Goal: Information Seeking & Learning: Learn about a topic

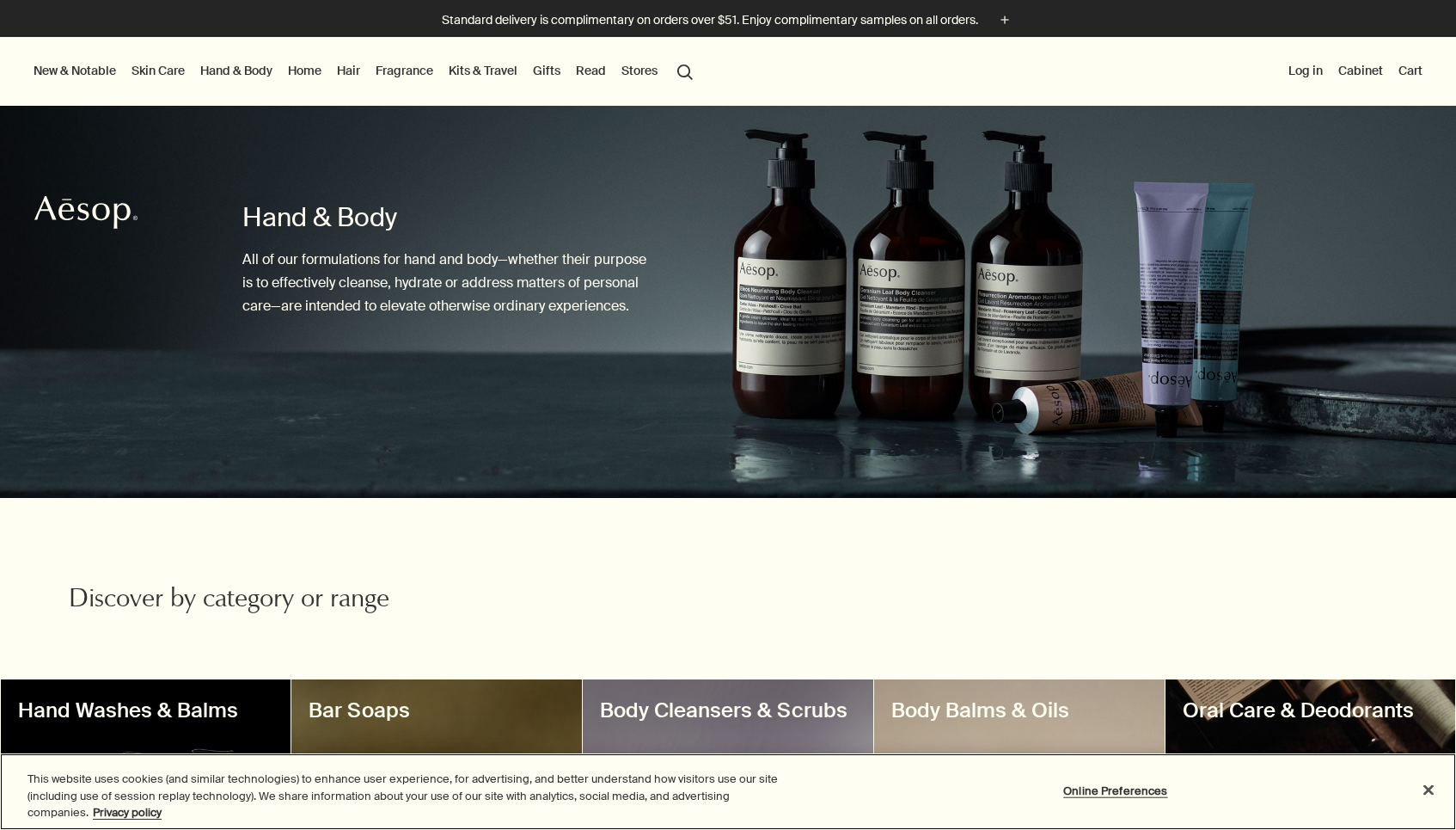
scroll to position [403, 0]
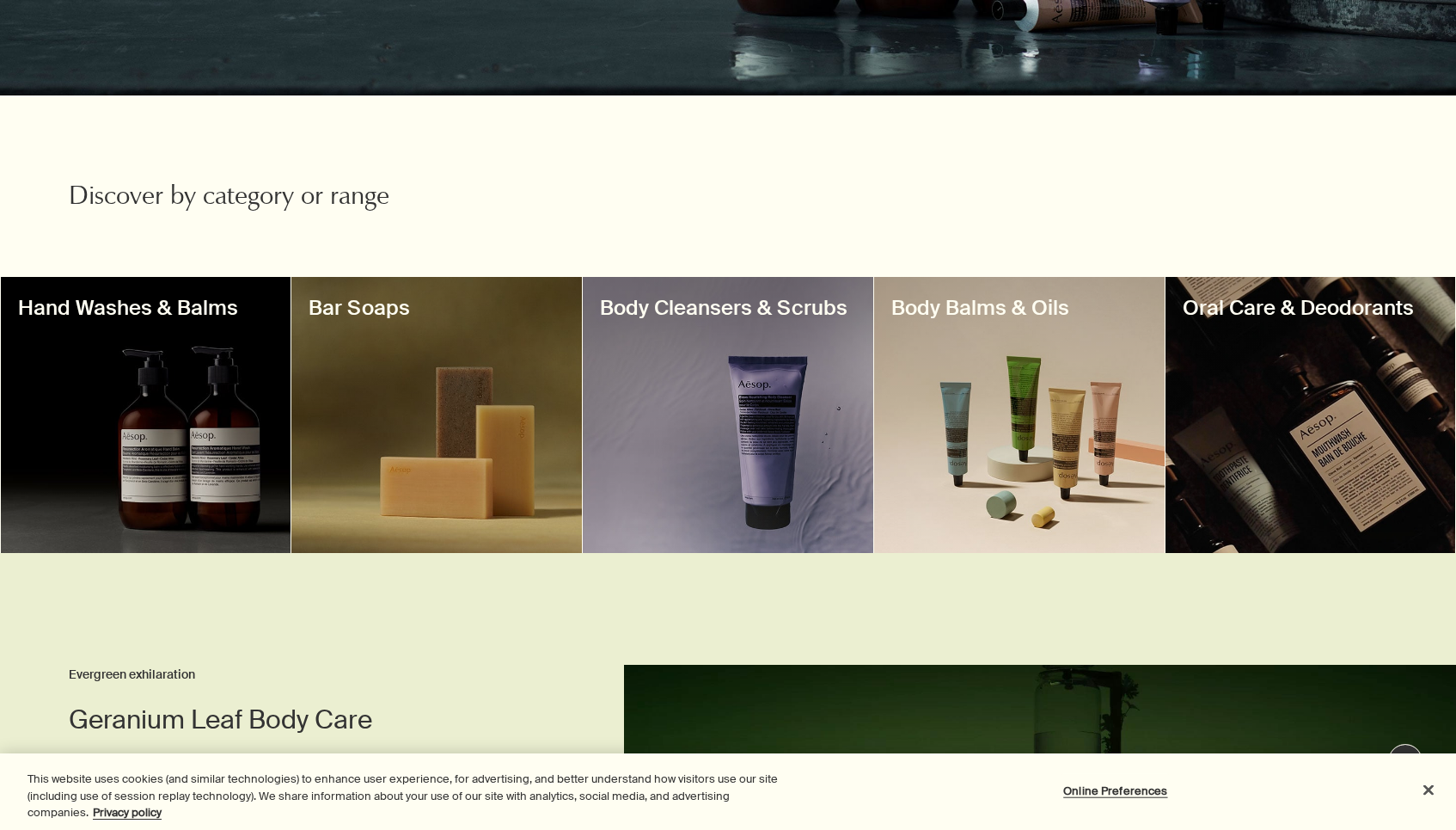
click at [245, 372] on div at bounding box center [146, 414] width 291 height 276
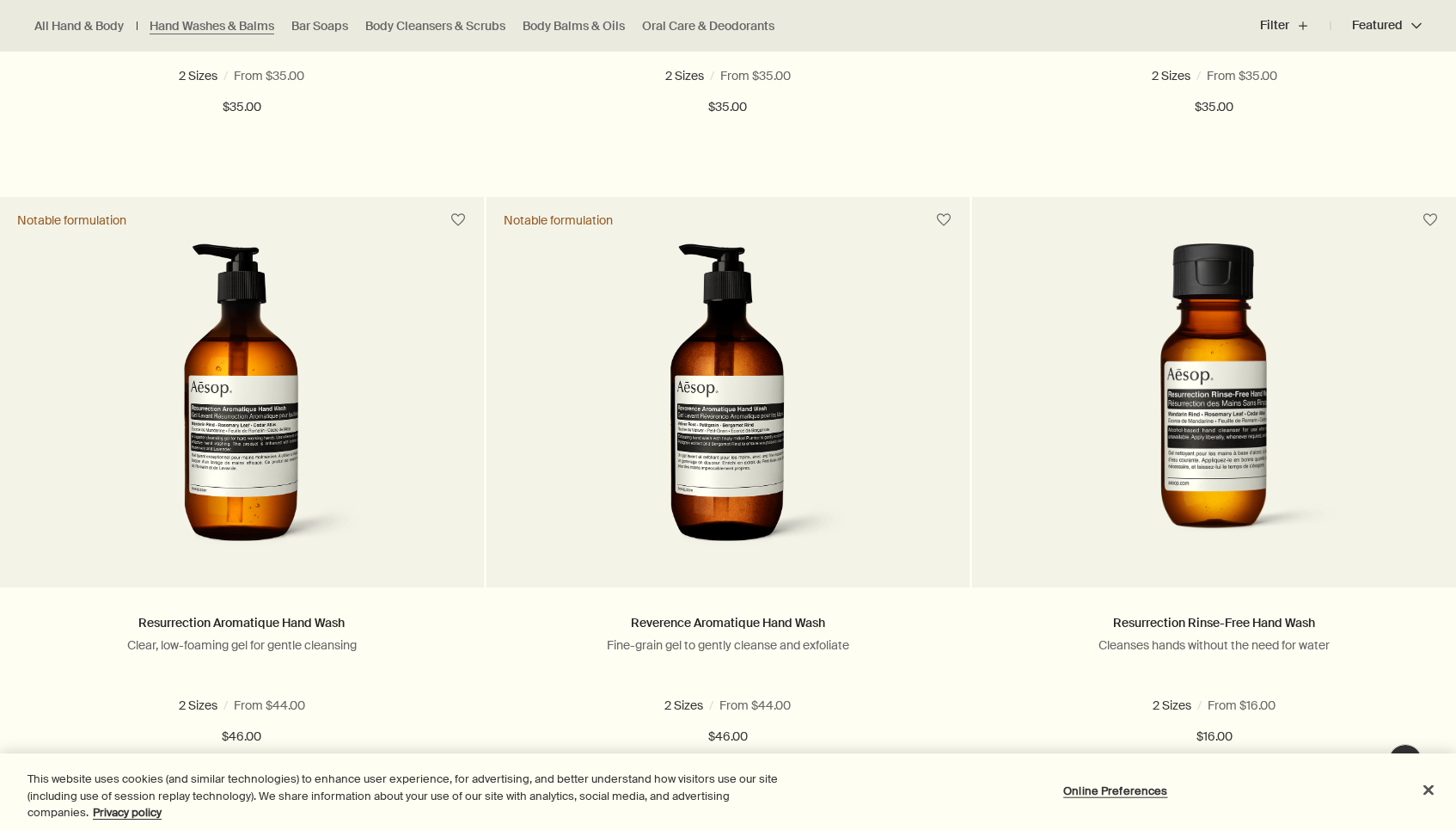
scroll to position [1192, 0]
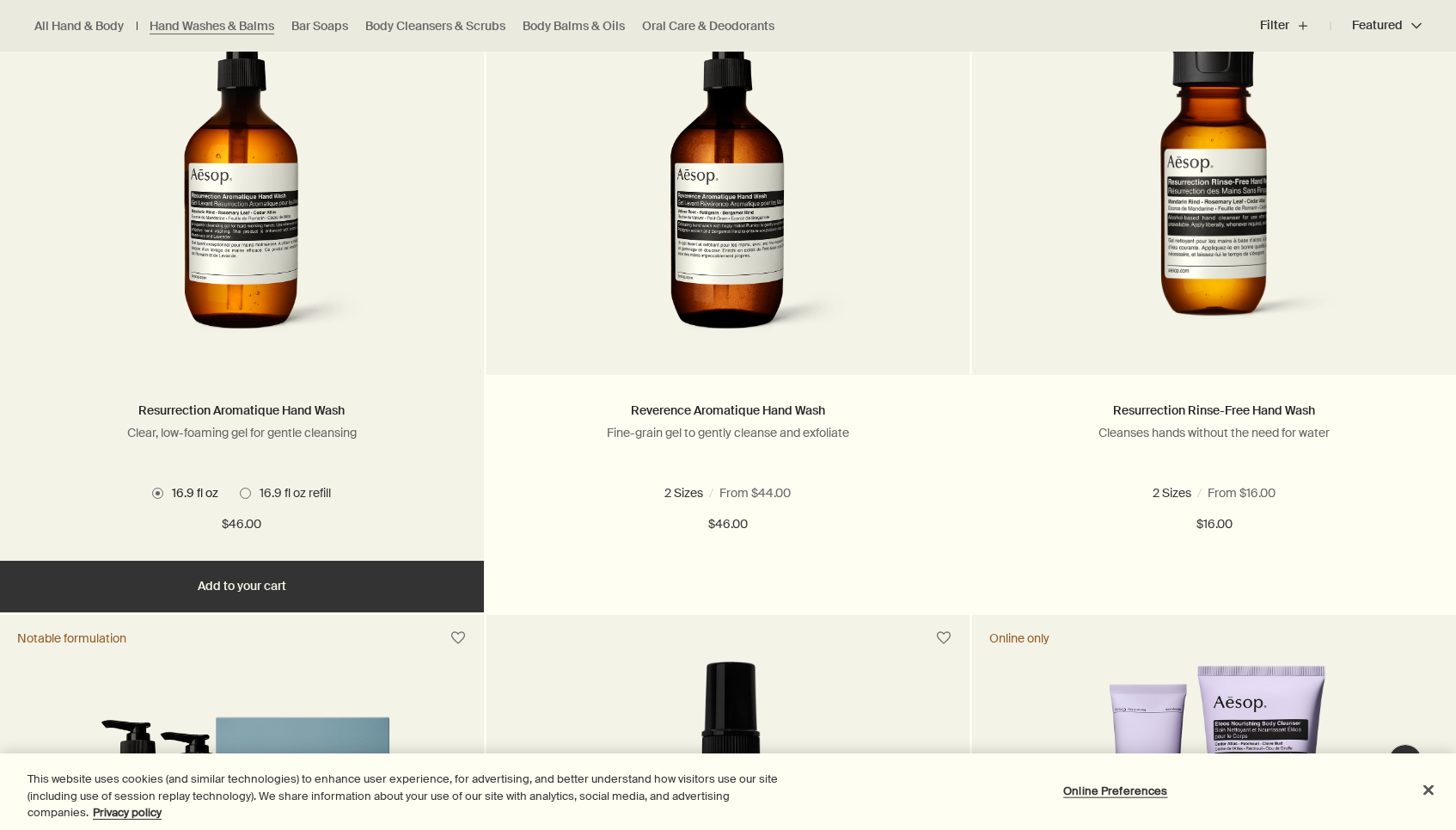
click at [247, 491] on span at bounding box center [246, 494] width 12 height 12
click at [165, 493] on span "16.9 fl oz" at bounding box center [190, 493] width 55 height 15
click at [255, 491] on span "16.9 fl oz refill" at bounding box center [290, 493] width 80 height 15
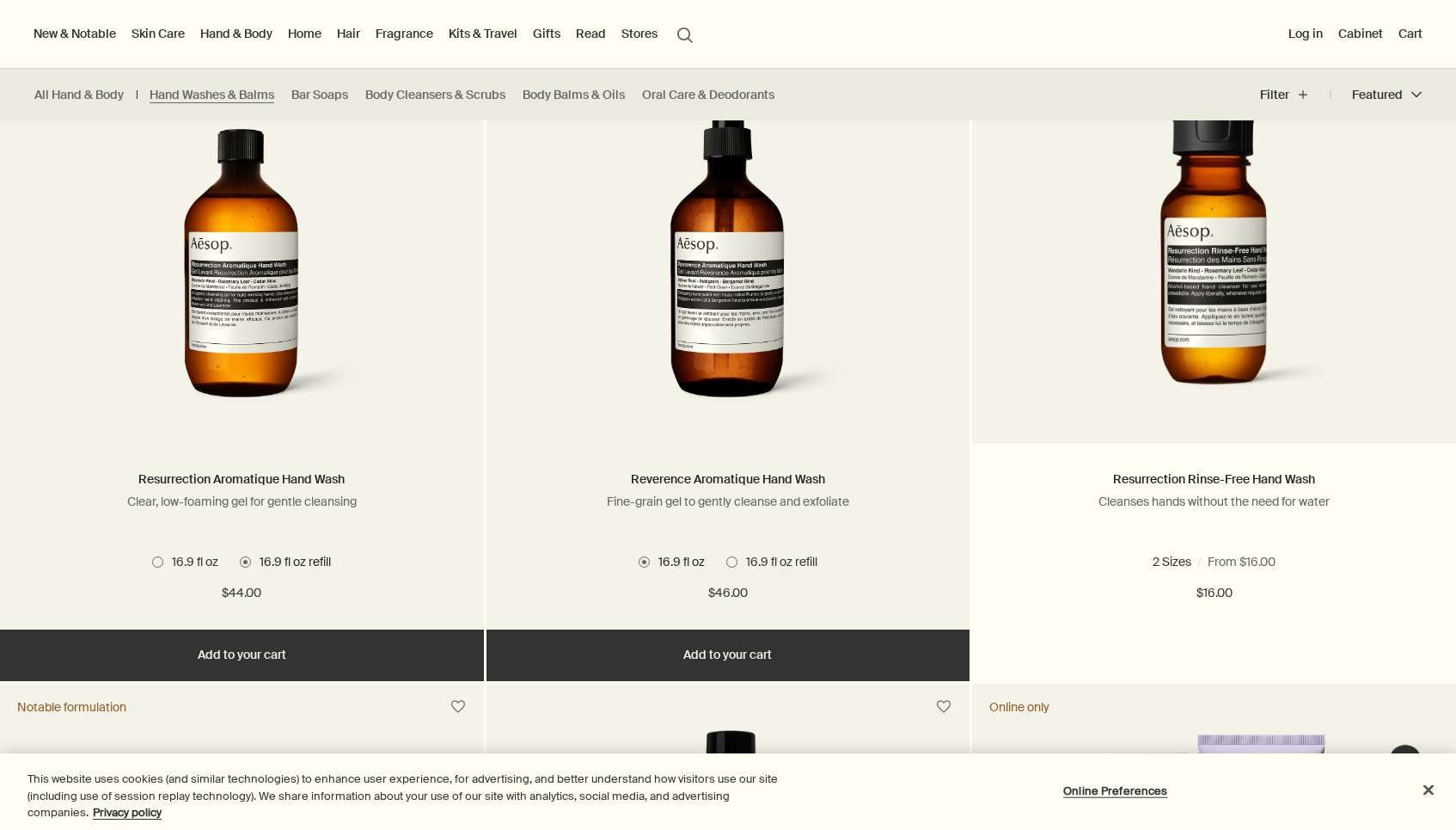
scroll to position [1126, 0]
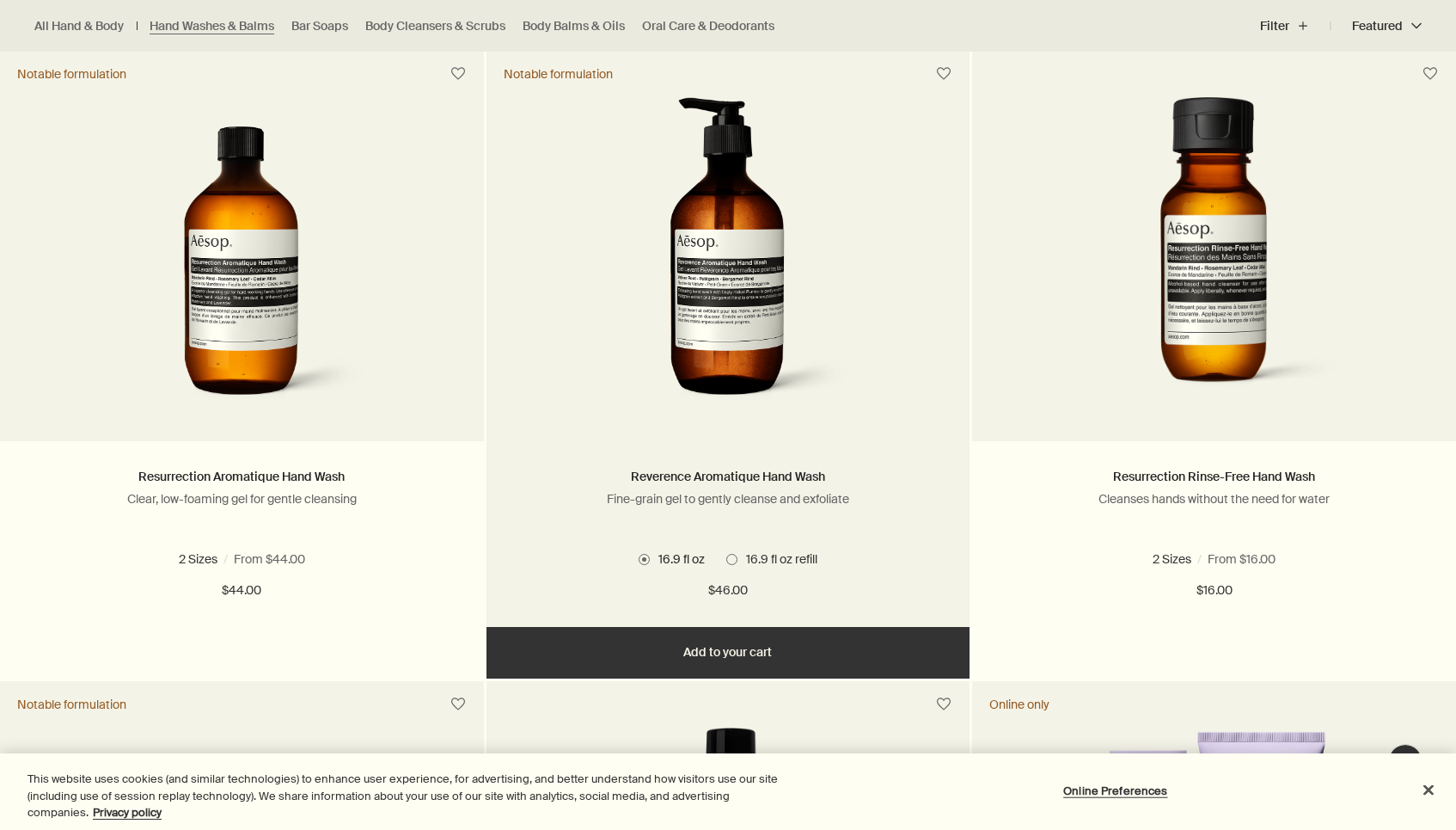
click at [726, 564] on label "16.9 fl oz refill" at bounding box center [771, 559] width 91 height 15
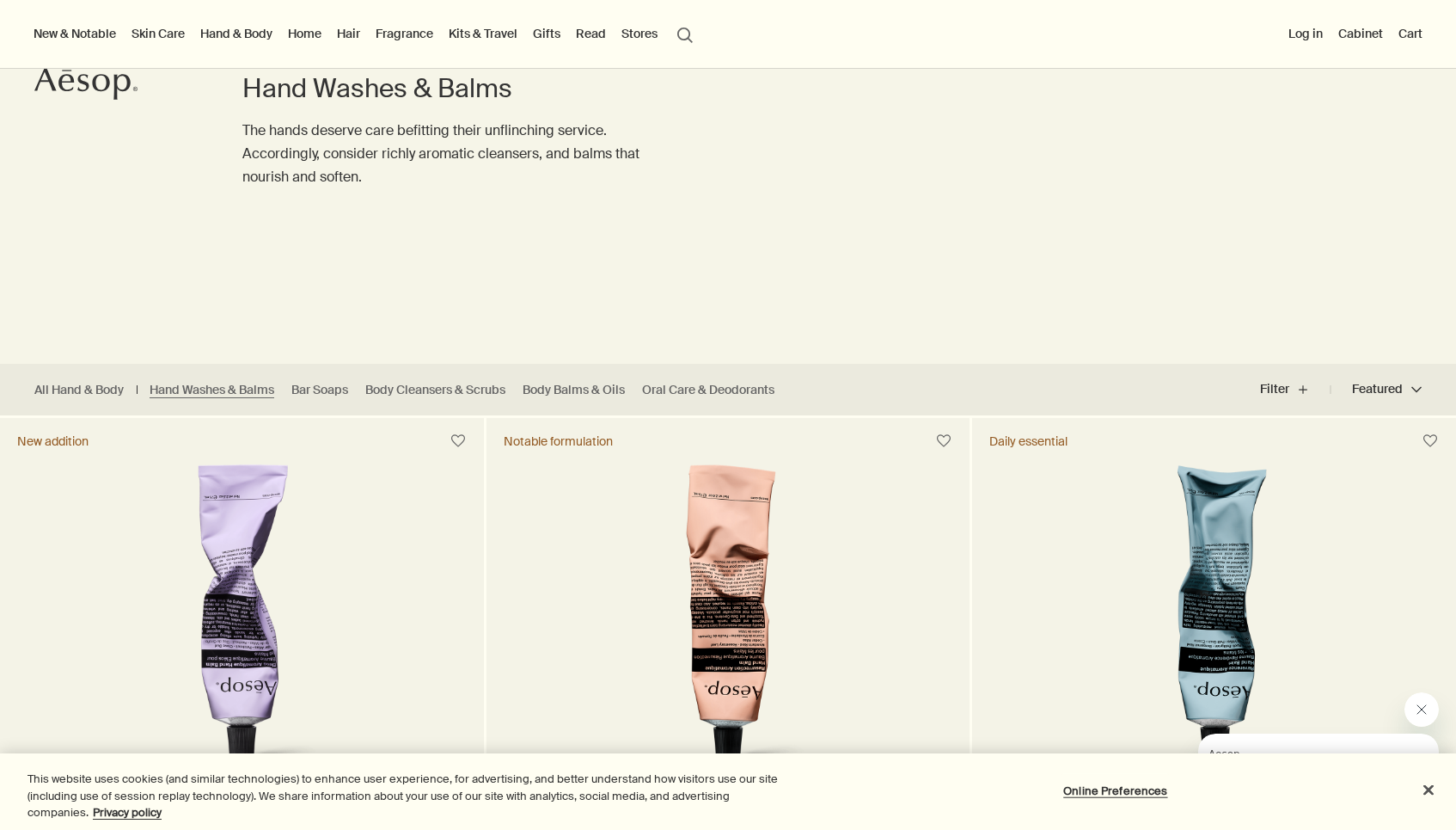
scroll to position [0, 0]
